Goal: Task Accomplishment & Management: Complete application form

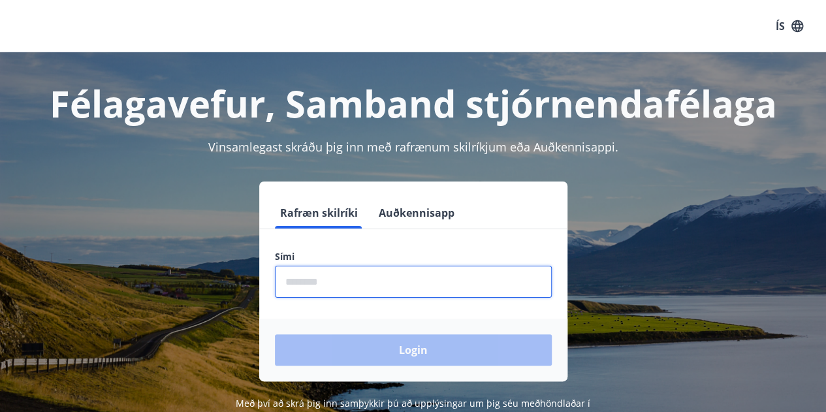
click at [467, 281] on input "phone" at bounding box center [413, 282] width 277 height 32
type input "********"
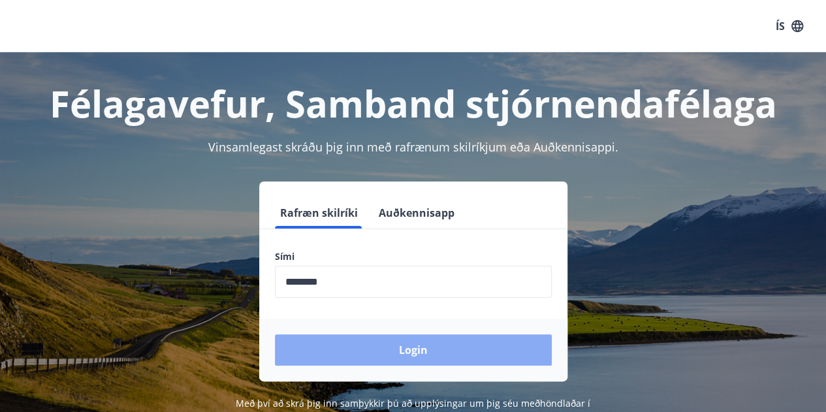
click at [383, 360] on button "Login" at bounding box center [413, 349] width 277 height 31
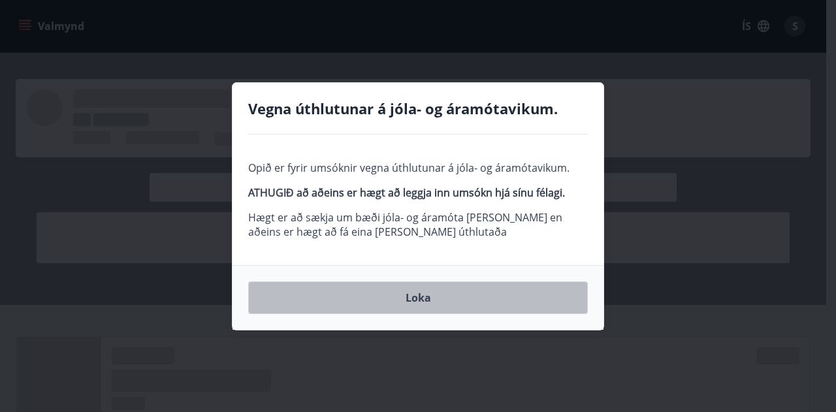
click at [429, 300] on button "Loka" at bounding box center [418, 297] width 340 height 33
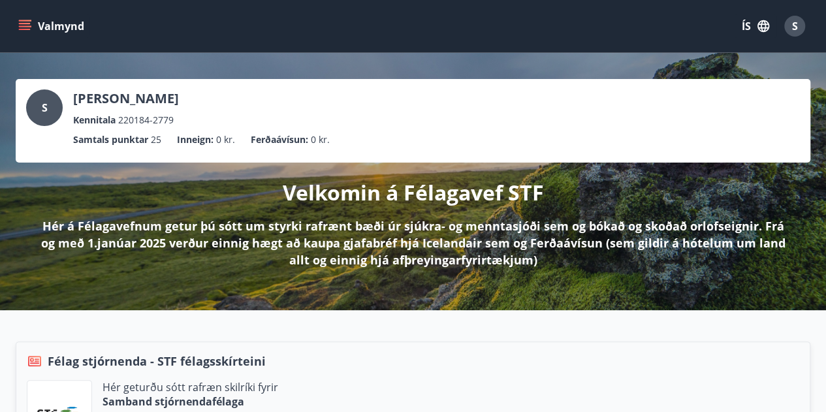
click at [33, 28] on button "Valmynd" at bounding box center [53, 26] width 74 height 24
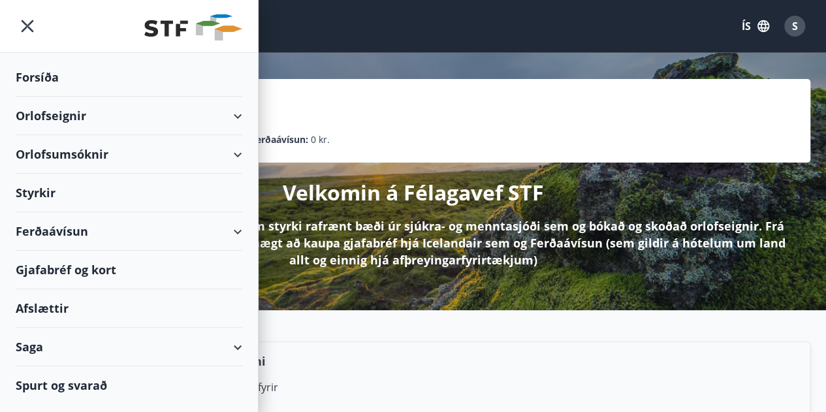
click at [141, 160] on div "Orlofsumsóknir" at bounding box center [129, 154] width 227 height 39
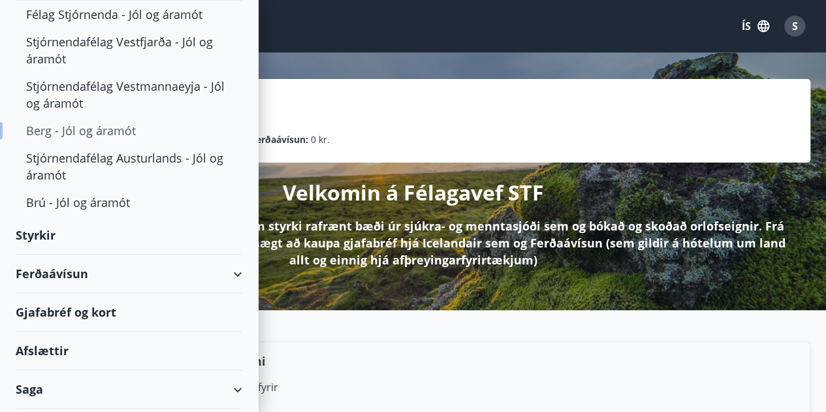
scroll to position [178, 0]
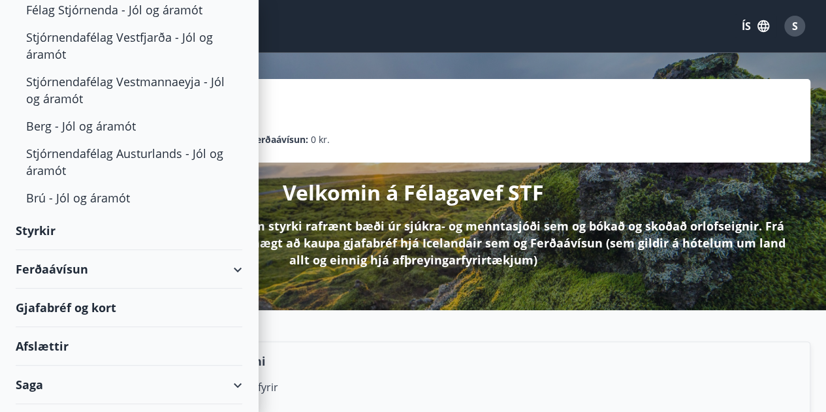
click at [20, 224] on div "Styrkir" at bounding box center [129, 231] width 227 height 39
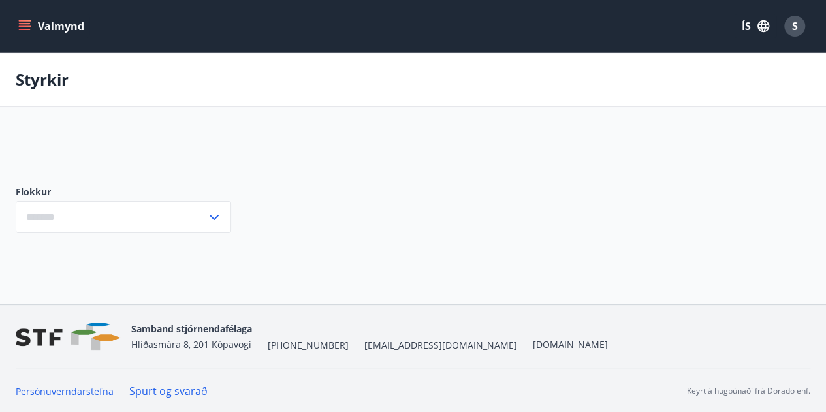
type input "***"
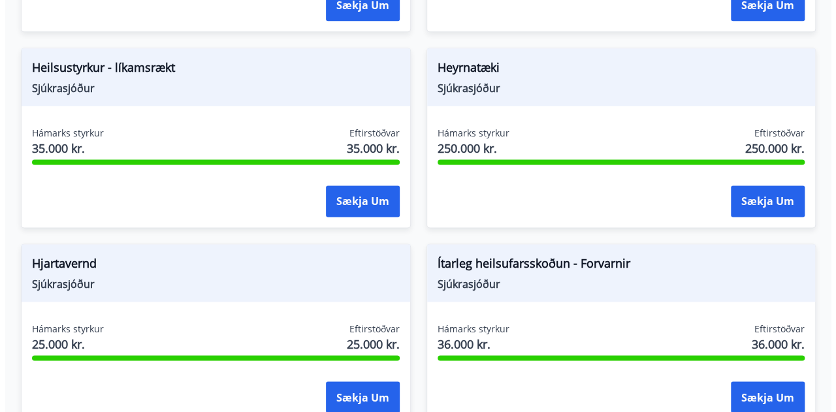
scroll to position [838, 0]
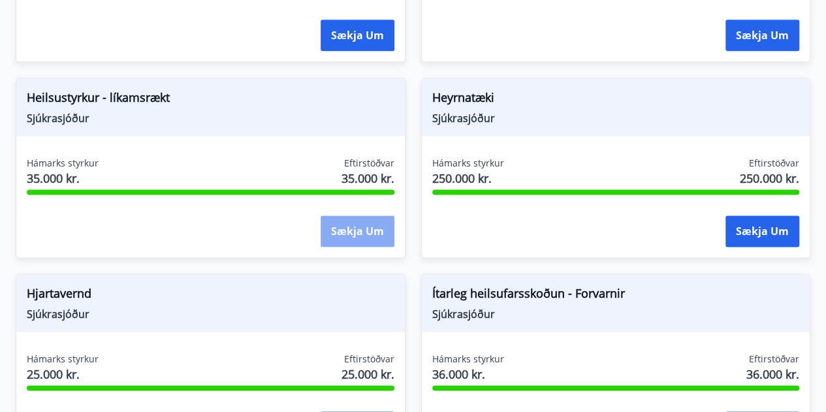
click at [359, 239] on button "Sækja um" at bounding box center [358, 231] width 74 height 31
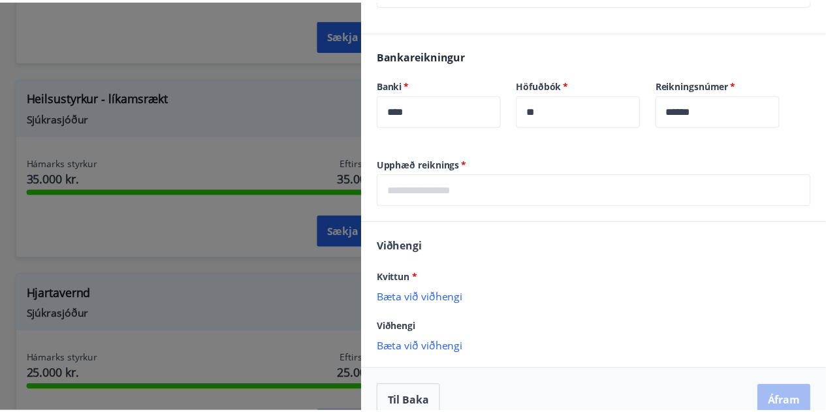
scroll to position [410, 0]
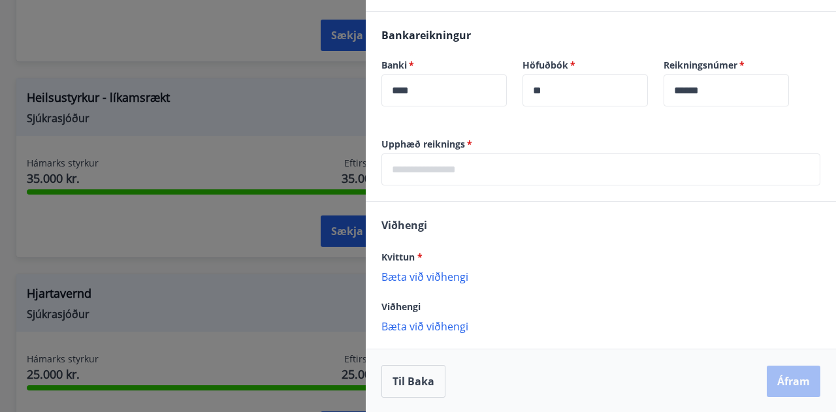
click at [249, 262] on div at bounding box center [418, 206] width 836 height 412
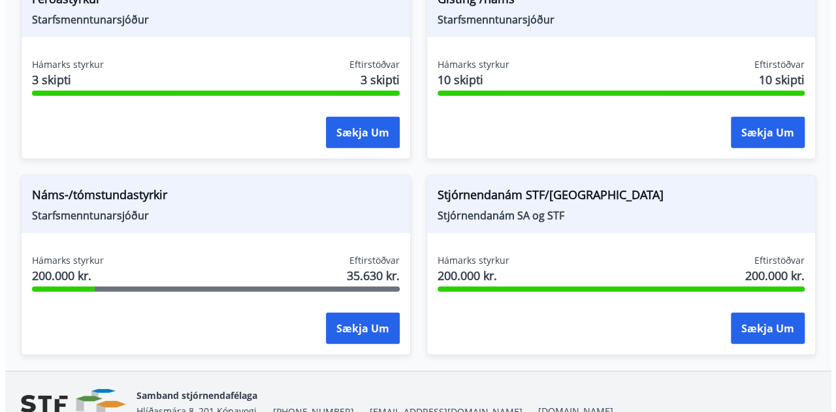
scroll to position [1719, 0]
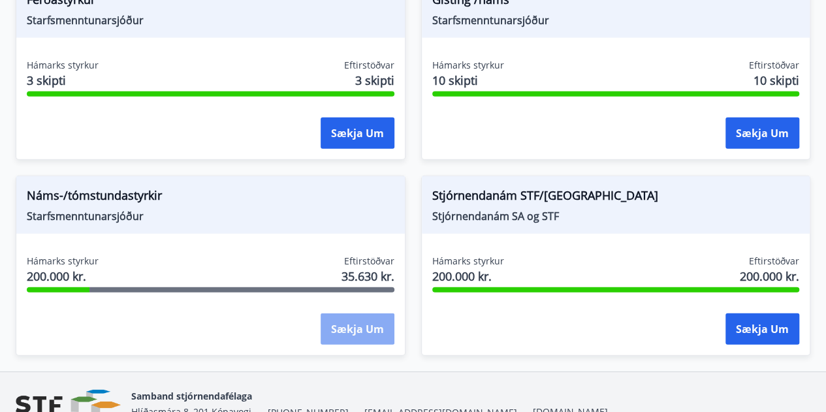
click at [379, 334] on button "Sækja um" at bounding box center [358, 328] width 74 height 31
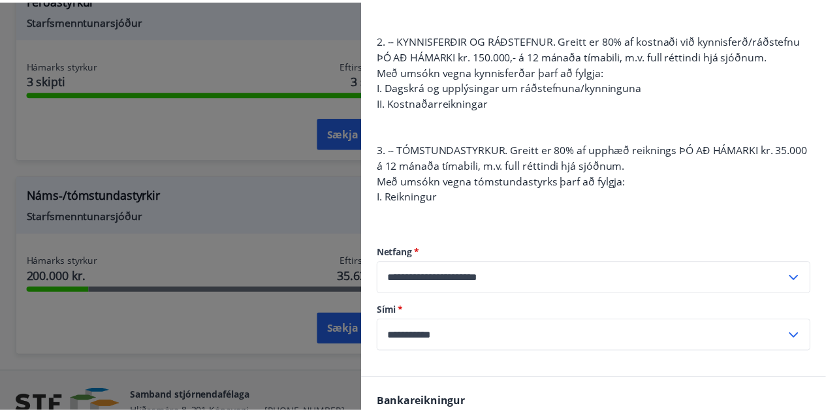
scroll to position [0, 0]
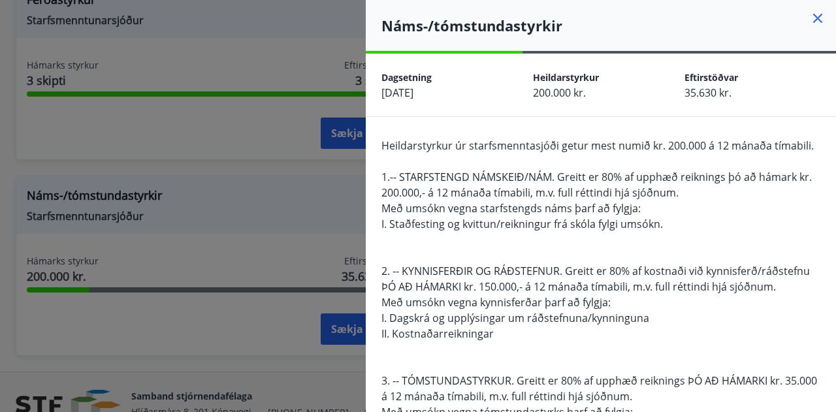
click at [266, 358] on div at bounding box center [418, 206] width 836 height 412
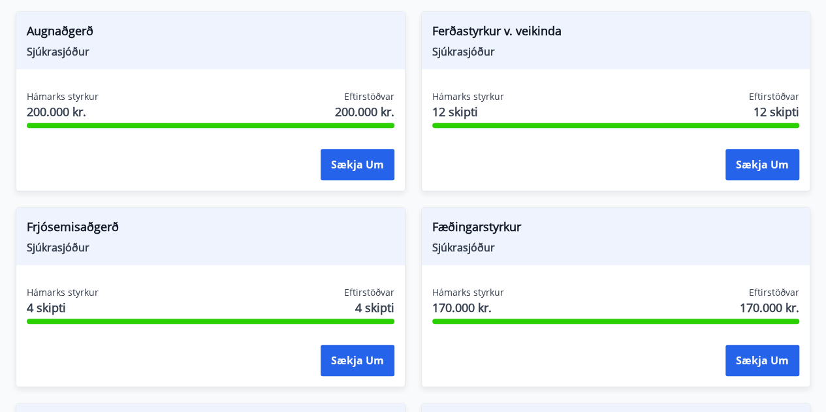
scroll to position [316, 0]
